Goal: Transaction & Acquisition: Purchase product/service

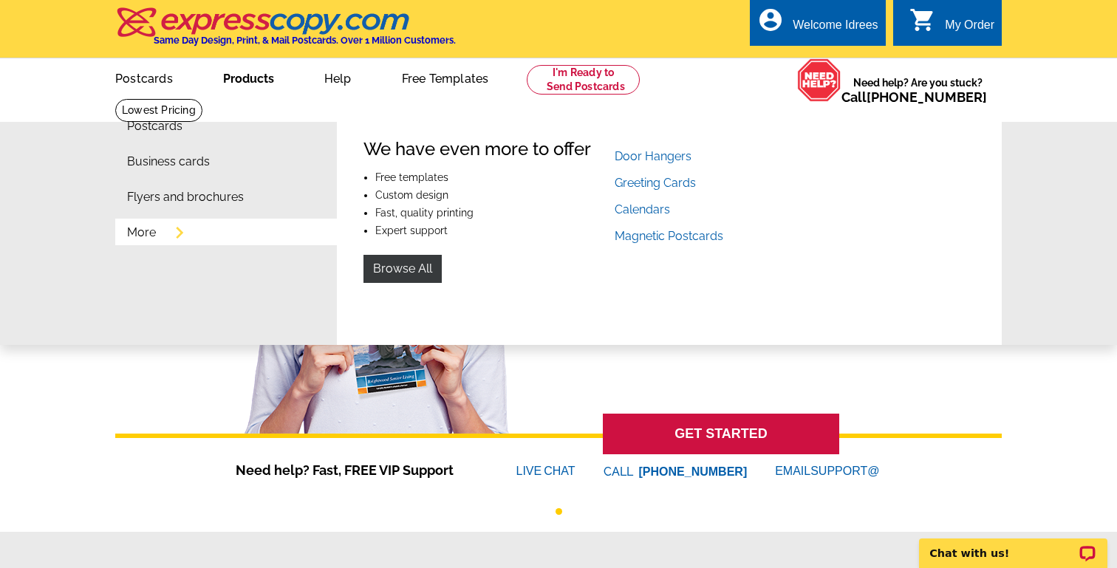
click at [128, 233] on link "More" at bounding box center [141, 233] width 29 height 12
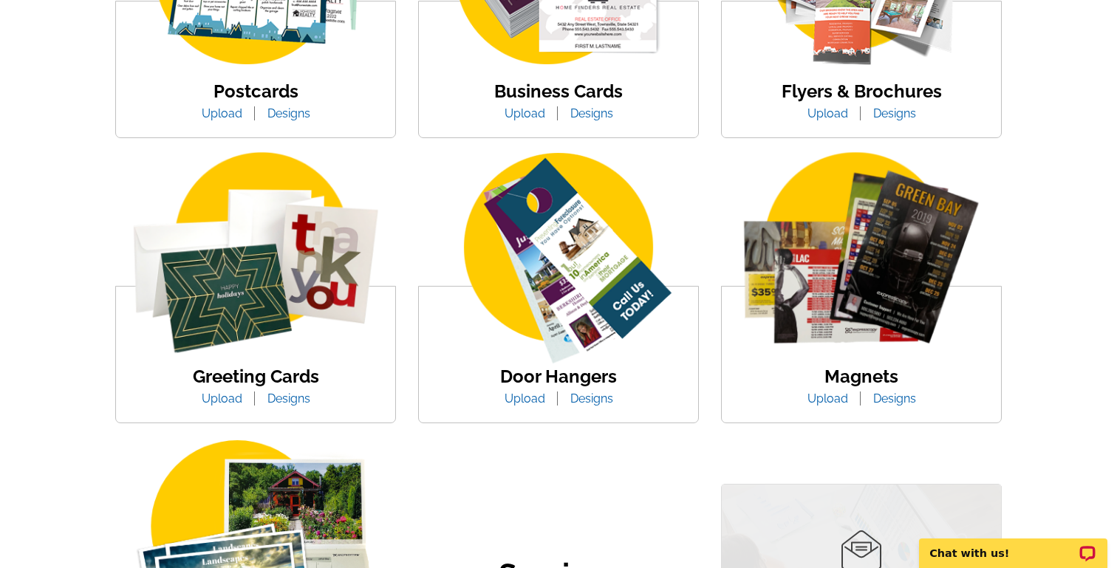
scroll to position [423, 0]
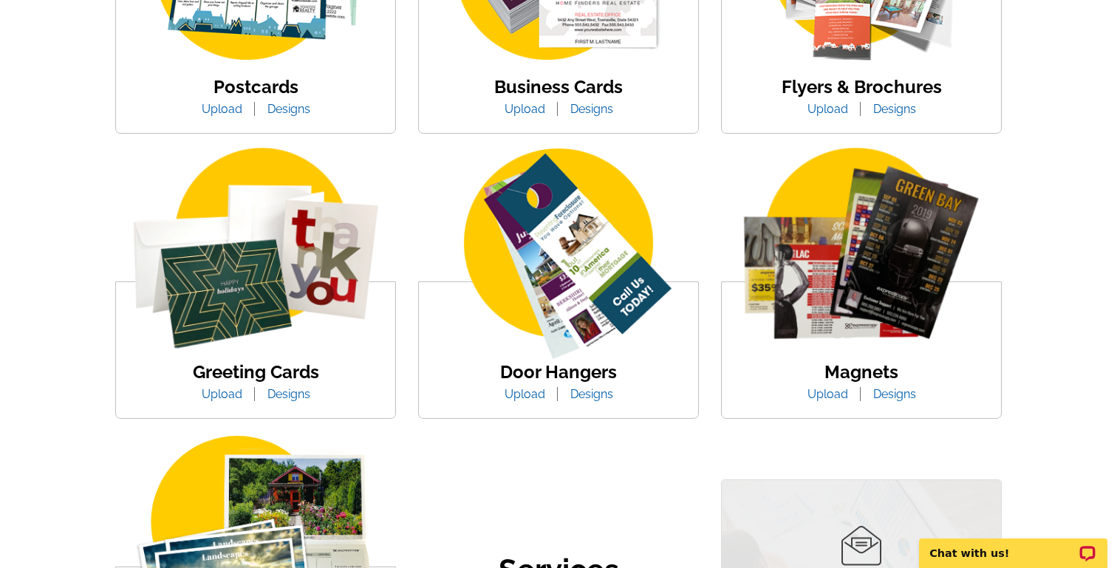
click at [519, 281] on img at bounding box center [558, 256] width 279 height 216
